Goal: Information Seeking & Learning: Learn about a topic

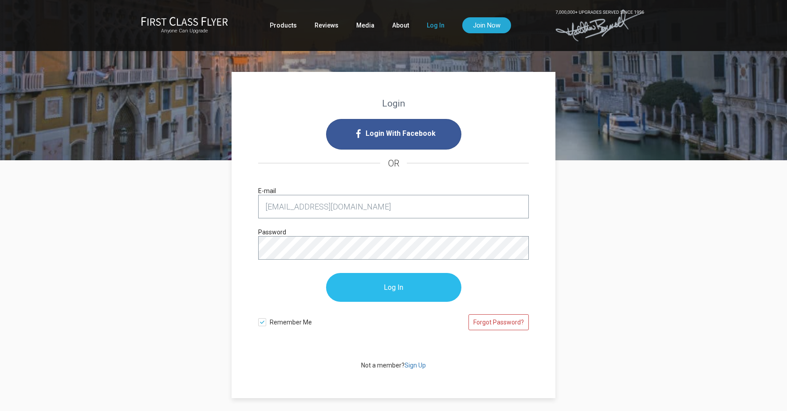
click at [401, 286] on input "Log In" at bounding box center [393, 287] width 135 height 29
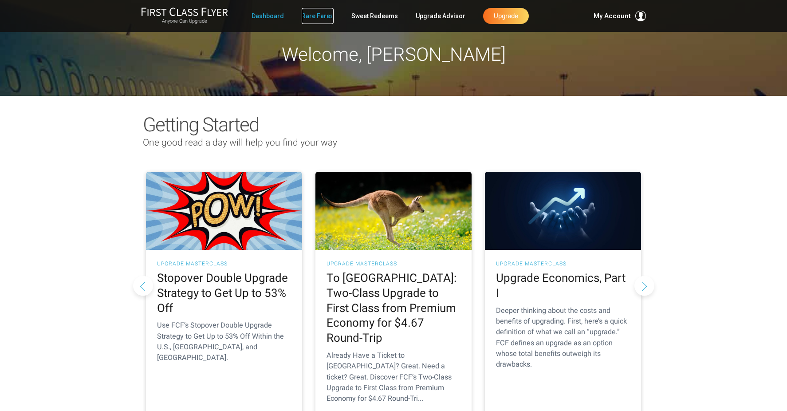
click at [320, 13] on link "Rare Fares" at bounding box center [318, 16] width 32 height 16
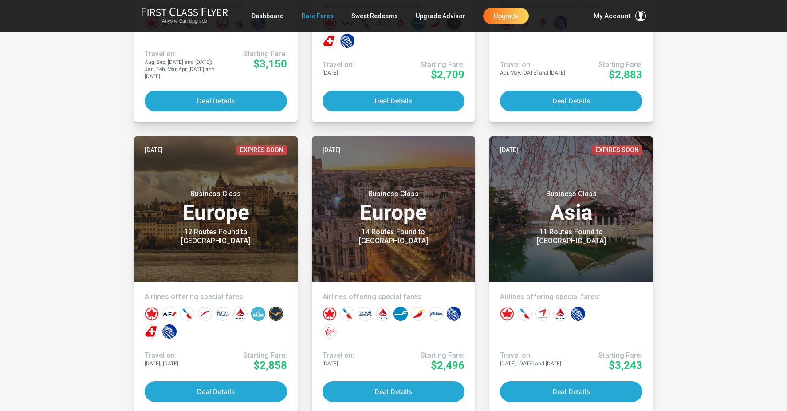
scroll to position [3521, 0]
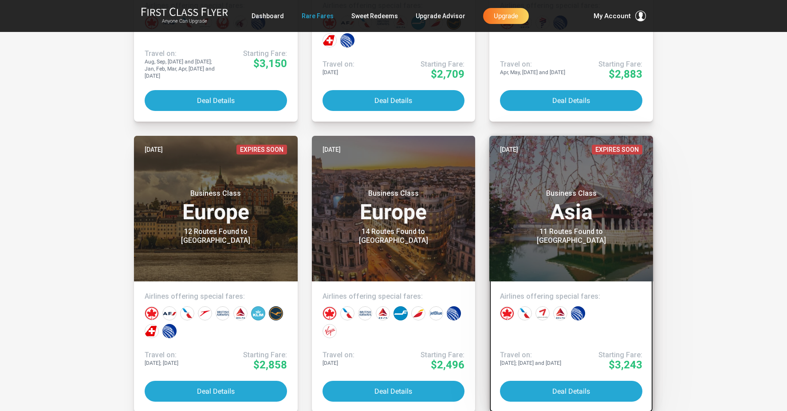
click at [590, 190] on div "Business Class Asia 11 Routes Found to Seoul" at bounding box center [571, 212] width 142 height 65
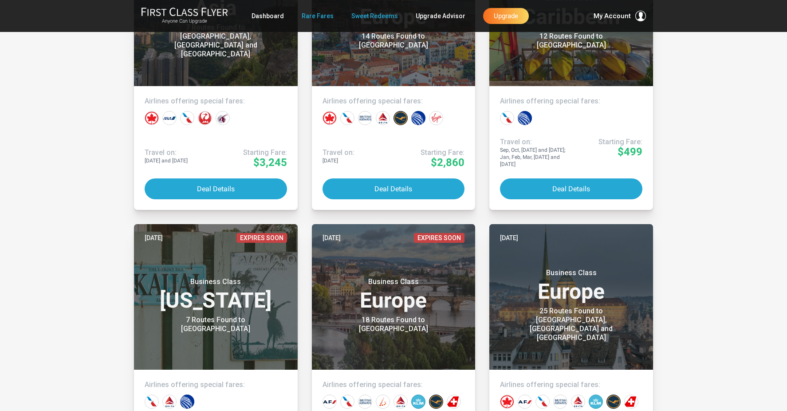
scroll to position [1130, 0]
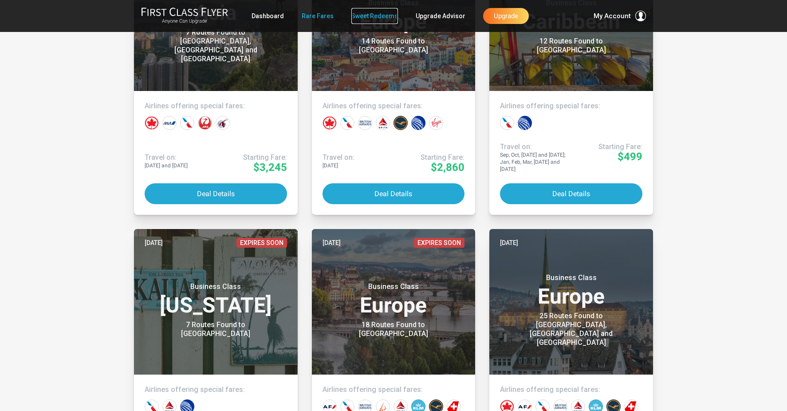
click at [372, 13] on link "Sweet Redeems" at bounding box center [375, 16] width 47 height 16
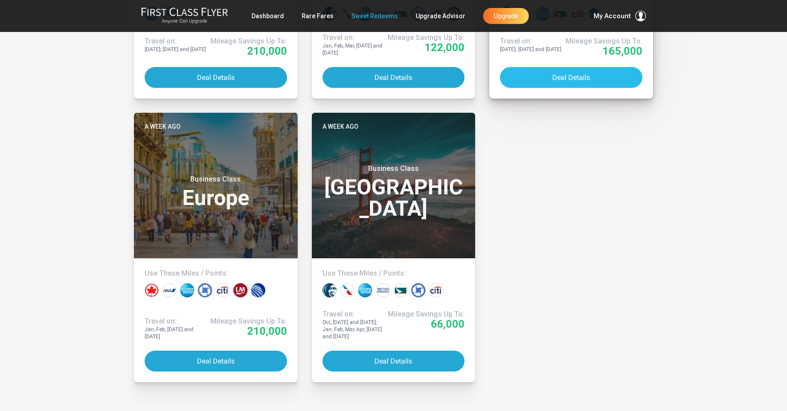
scroll to position [2627, 0]
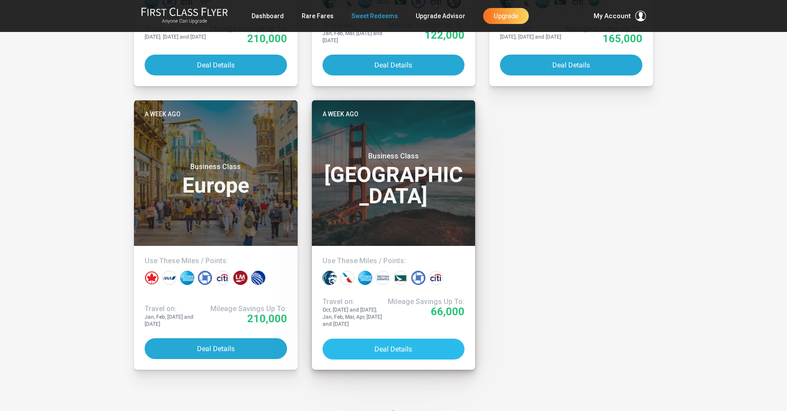
click at [417, 345] on button "Deal Details" at bounding box center [394, 349] width 142 height 21
